Goal: Transaction & Acquisition: Purchase product/service

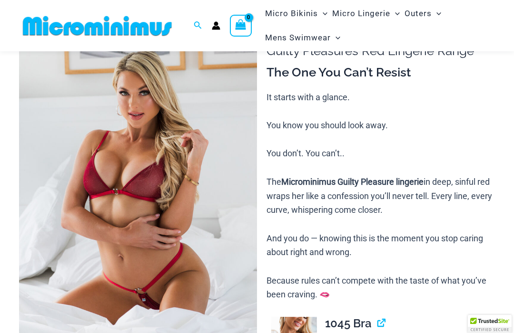
scroll to position [69, 0]
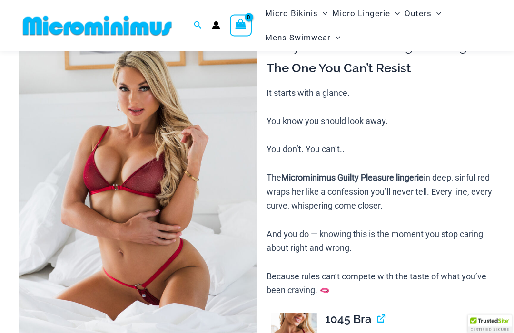
click at [231, 262] on img at bounding box center [138, 188] width 238 height 357
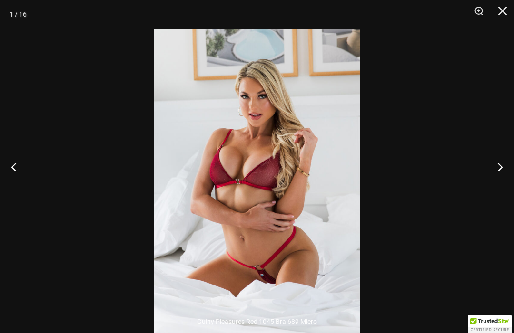
click at [508, 186] on button "Next" at bounding box center [496, 167] width 36 height 48
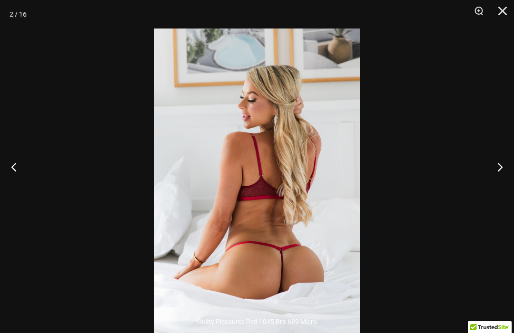
click at [507, 191] on button "Next" at bounding box center [496, 167] width 36 height 48
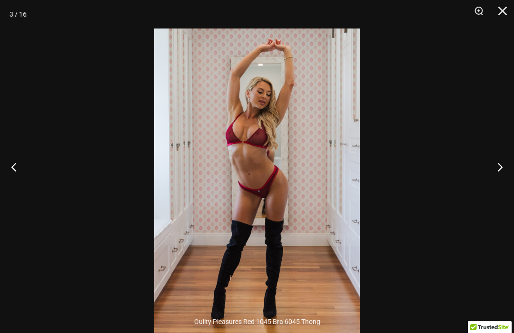
click at [505, 188] on button "Next" at bounding box center [496, 167] width 36 height 48
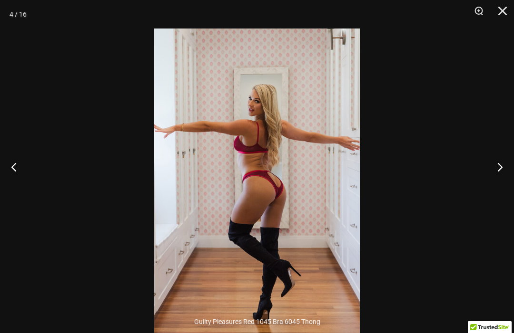
click at [511, 187] on button "Next" at bounding box center [496, 167] width 36 height 48
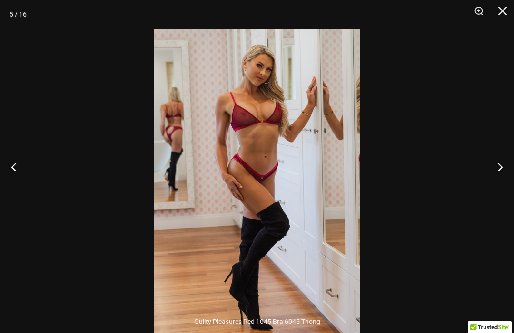
click at [513, 185] on button "Next" at bounding box center [496, 167] width 36 height 48
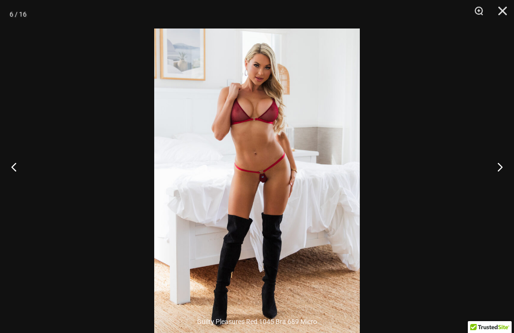
click at [511, 186] on button "Next" at bounding box center [496, 167] width 36 height 48
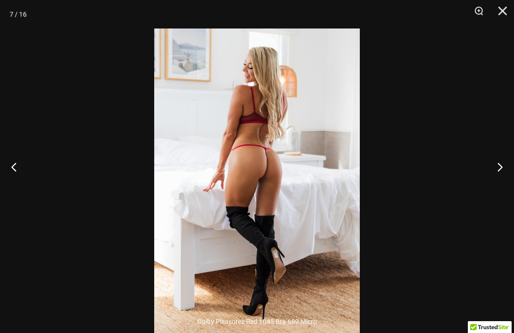
click at [510, 187] on button "Next" at bounding box center [496, 167] width 36 height 48
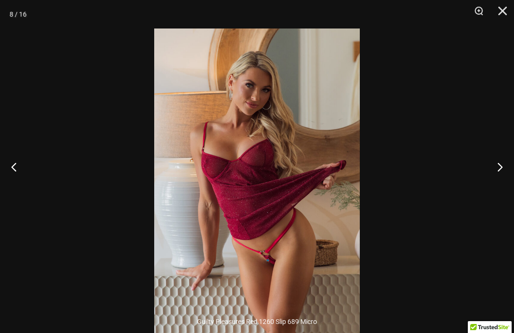
click at [510, 187] on button "Next" at bounding box center [496, 167] width 36 height 48
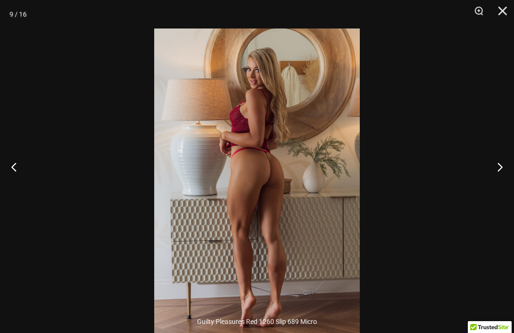
click at [15, 188] on button "Previous" at bounding box center [18, 167] width 36 height 48
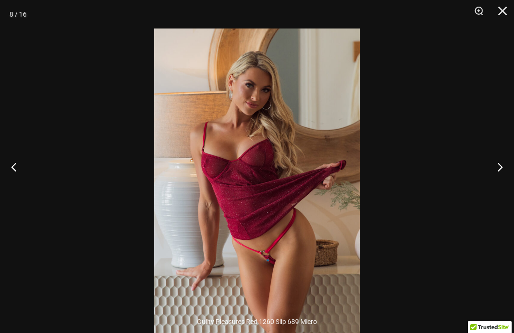
click at [508, 10] on button "Close" at bounding box center [499, 14] width 24 height 29
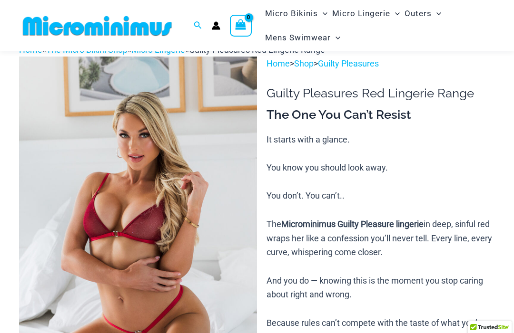
scroll to position [0, 0]
